Goal: Task Accomplishment & Management: Manage account settings

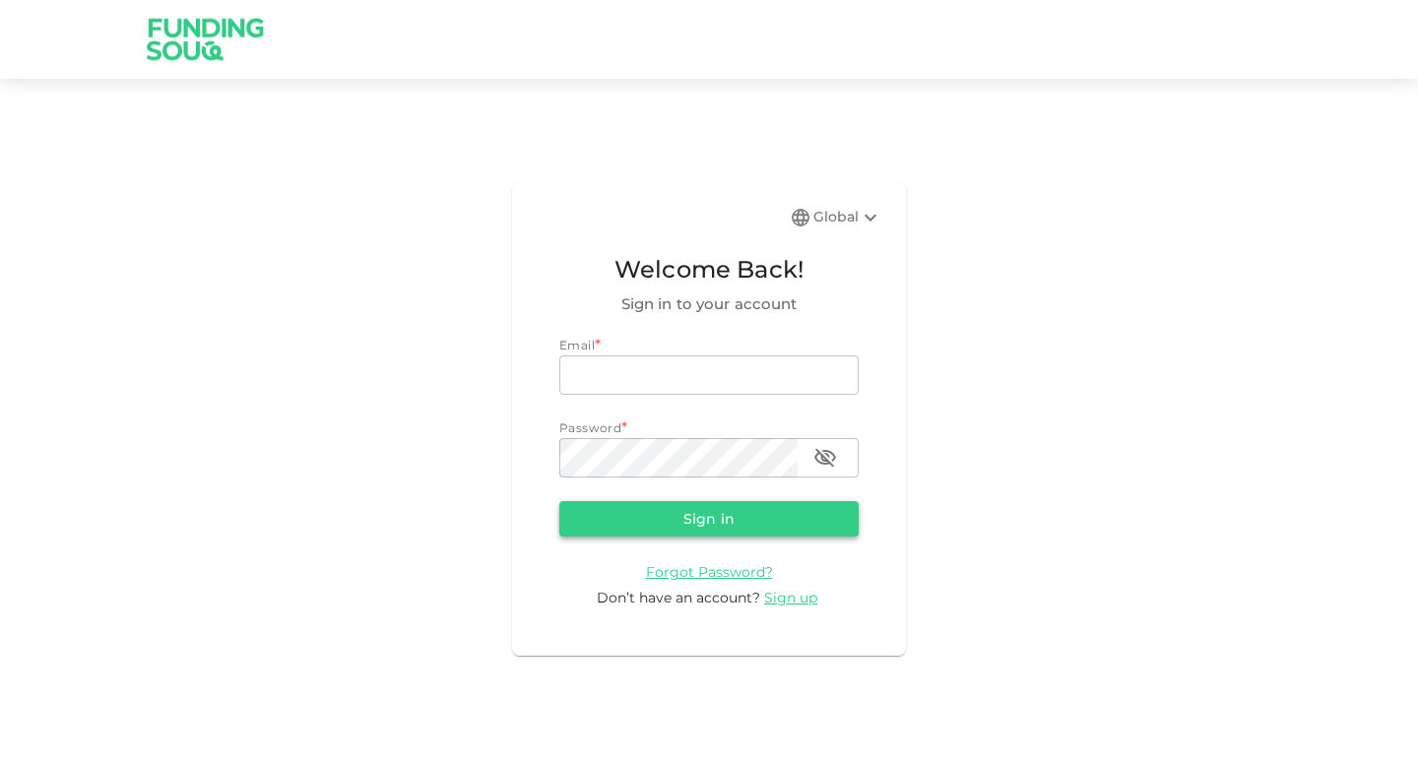
type input "[EMAIL_ADDRESS][DOMAIN_NAME]"
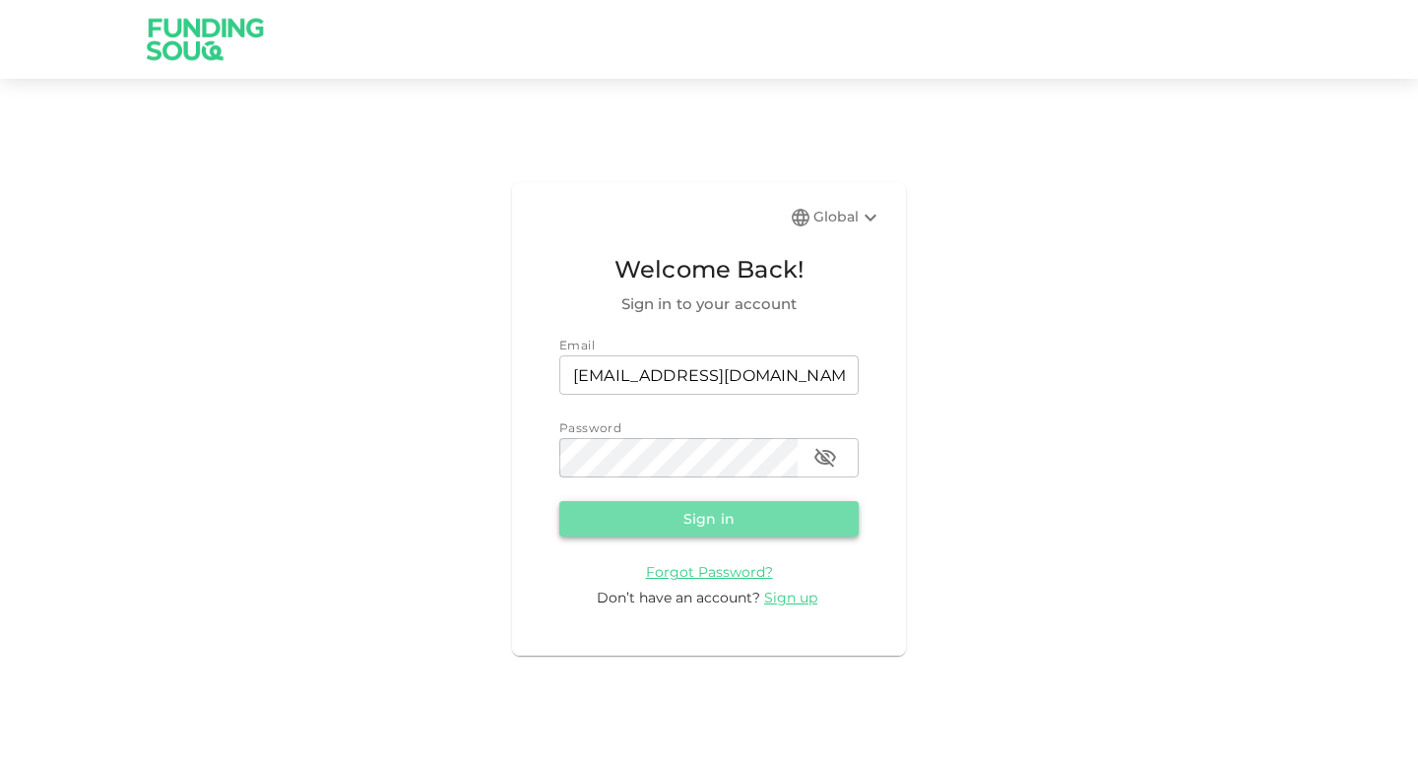
click at [710, 525] on button "Sign in" at bounding box center [708, 518] width 299 height 35
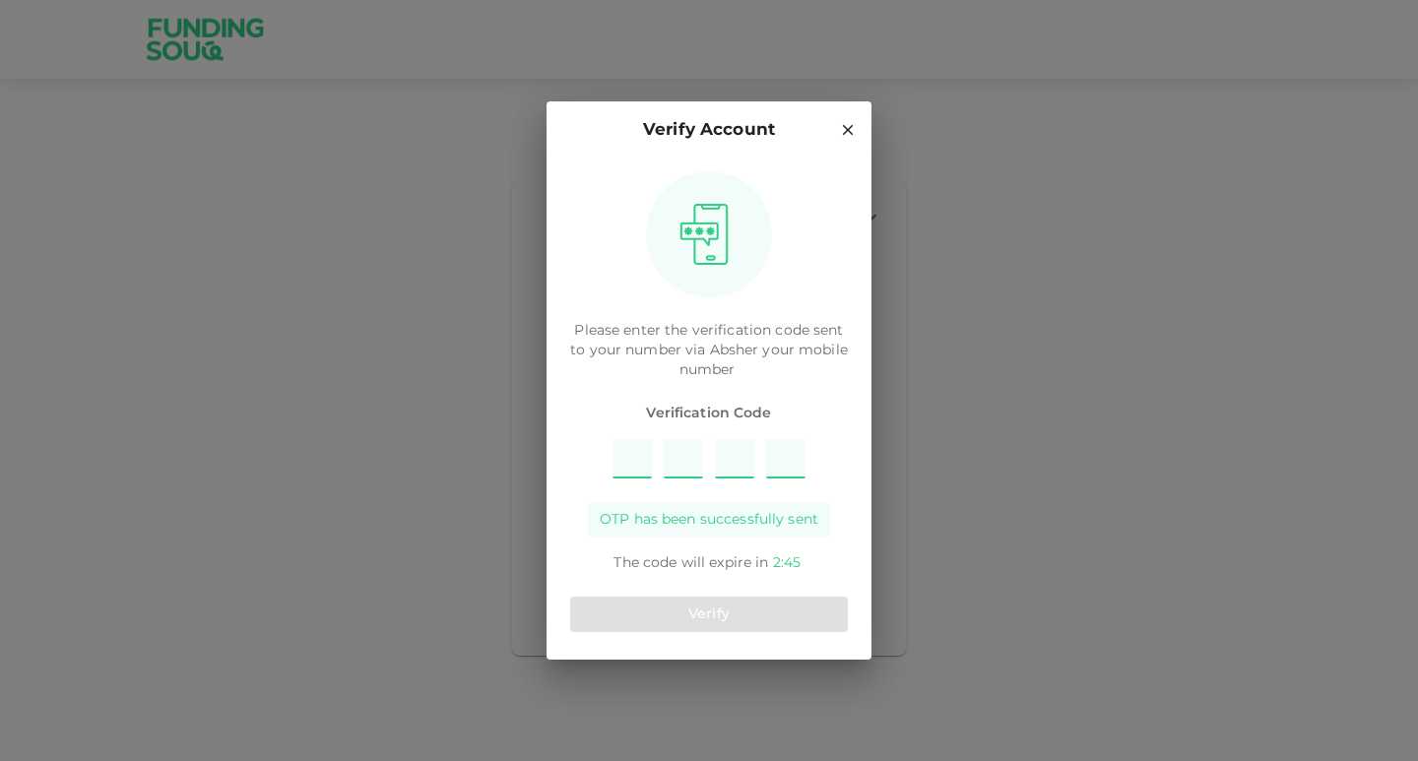
type input "2"
type input "8"
type input "3"
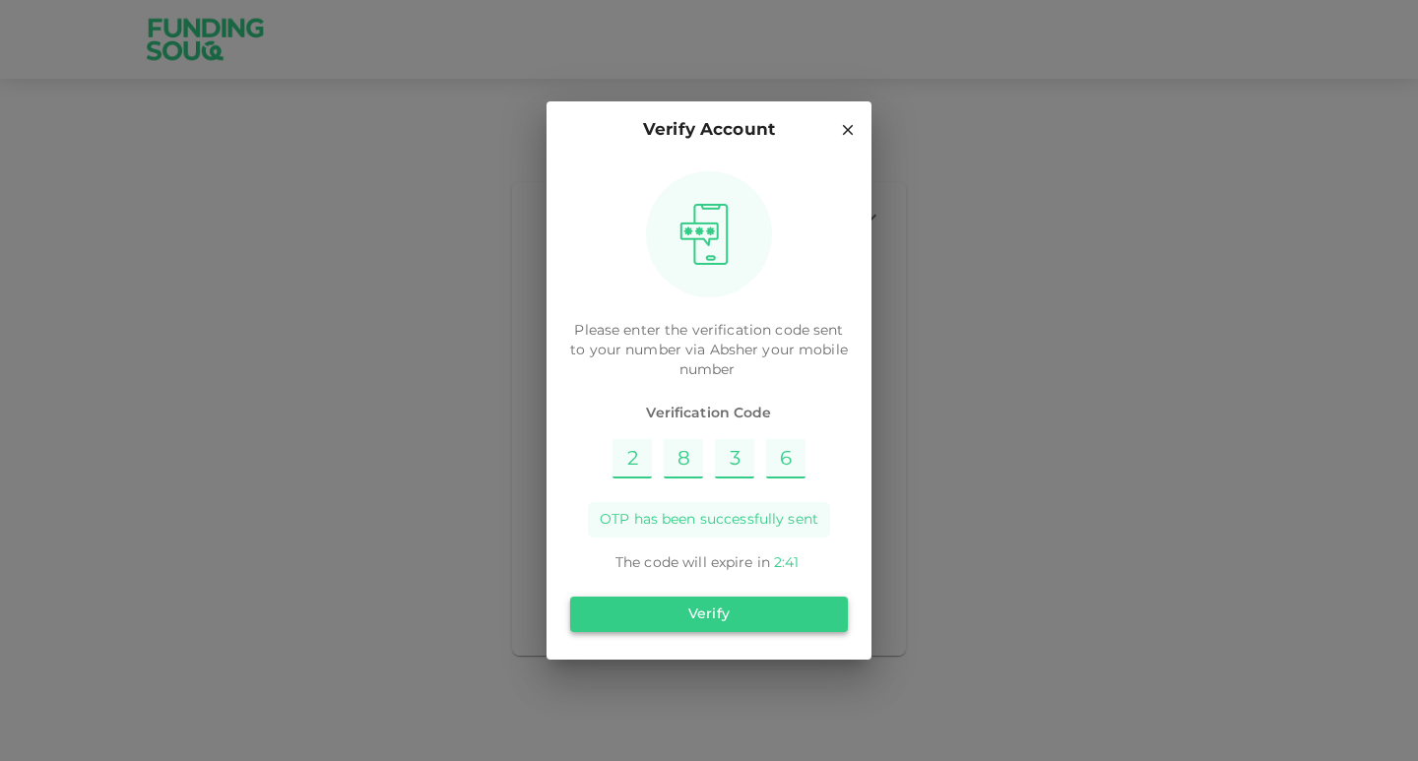
type input "6"
click at [682, 616] on button "Verify" at bounding box center [709, 614] width 278 height 35
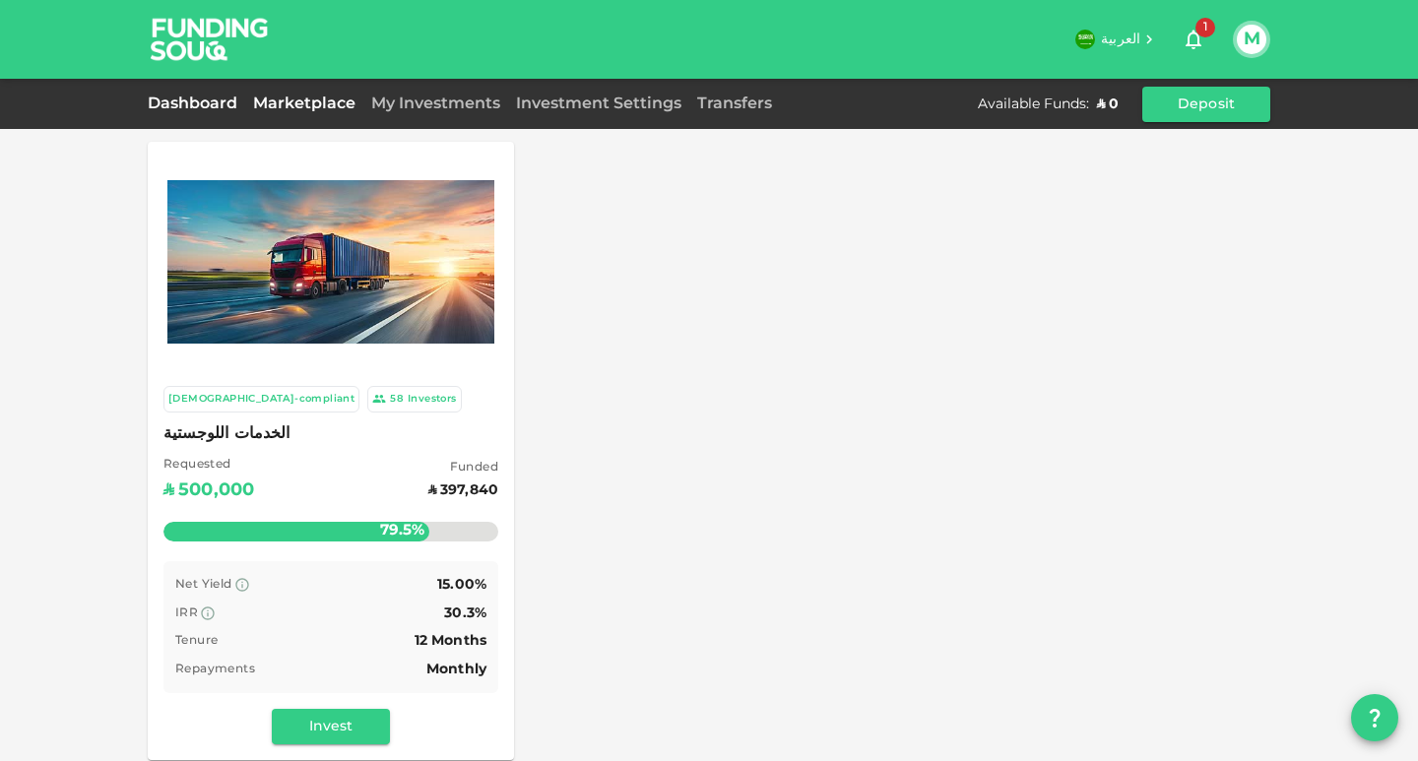
click at [179, 105] on link "Dashboard" at bounding box center [197, 104] width 98 height 15
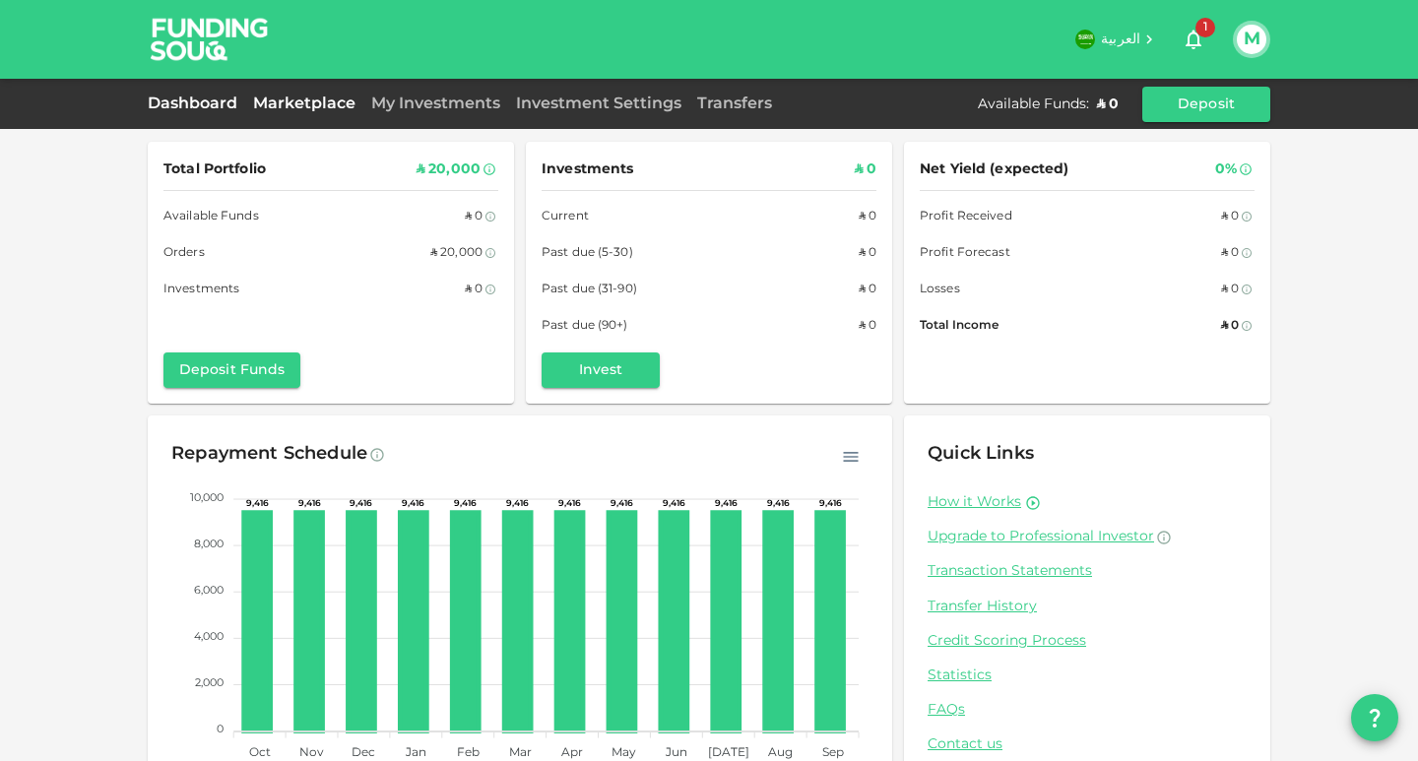
click at [310, 104] on link "Marketplace" at bounding box center [304, 104] width 118 height 15
